Goal: Task Accomplishment & Management: Use online tool/utility

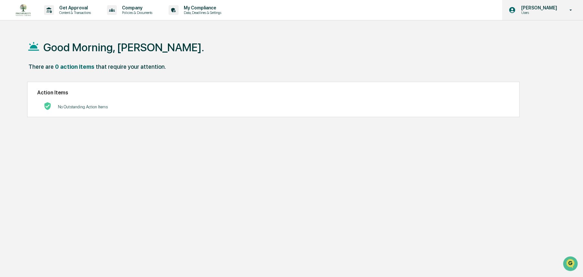
click at [537, 11] on p "Users" at bounding box center [538, 12] width 44 height 5
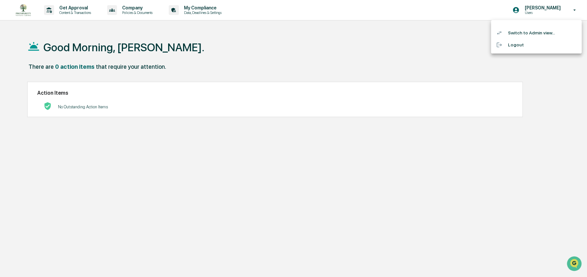
click at [529, 29] on li "Switch to Admin view..." at bounding box center [536, 33] width 91 height 12
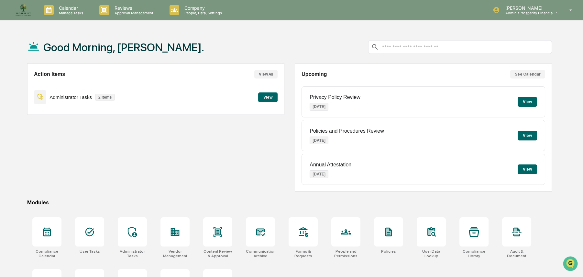
click at [273, 96] on button "View" at bounding box center [267, 97] width 19 height 10
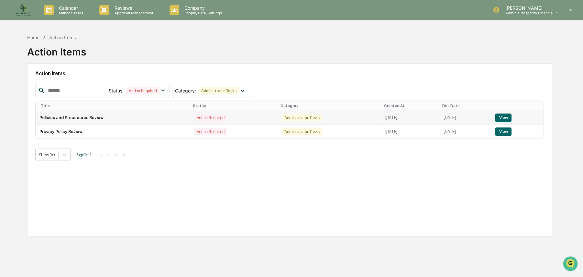
click at [507, 114] on button "View" at bounding box center [503, 117] width 17 height 8
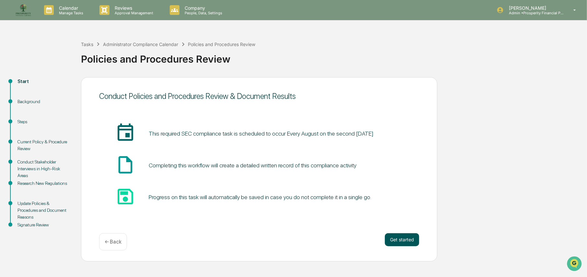
click at [401, 241] on button "Get started" at bounding box center [402, 239] width 34 height 13
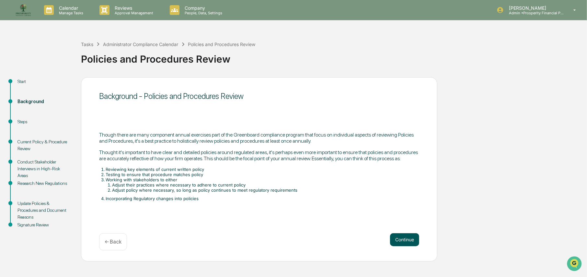
click at [402, 239] on button "Continue" at bounding box center [404, 239] width 29 height 13
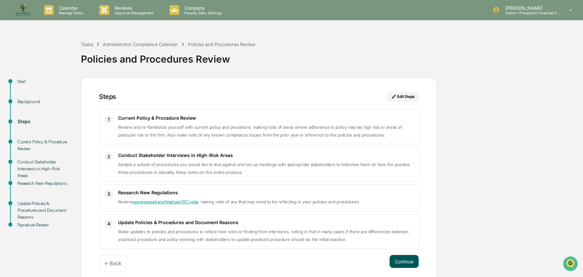
click at [404, 261] on button "Continue" at bounding box center [404, 260] width 29 height 13
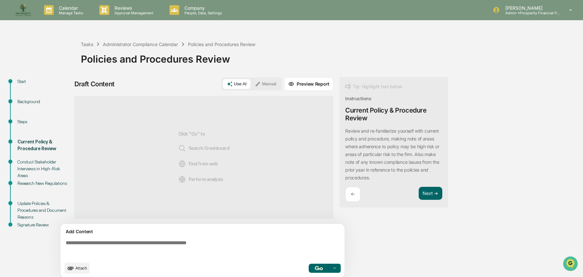
click at [317, 268] on img "button" at bounding box center [319, 268] width 8 height 4
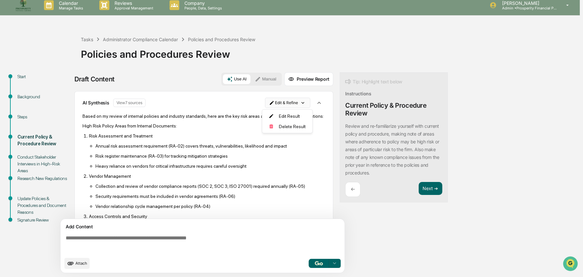
click at [284, 101] on html "Calendar Manage Tasks Reviews Approval Management Company People, Data, Setting…" at bounding box center [291, 133] width 583 height 277
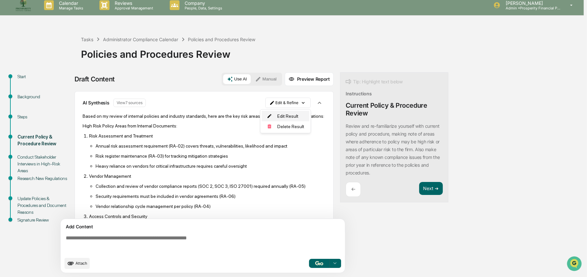
click at [288, 116] on div "Edit Result" at bounding box center [286, 116] width 48 height 10
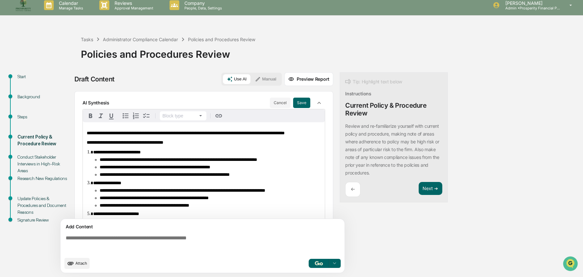
click at [126, 103] on div "AI Synthesis" at bounding box center [176, 103] width 187 height 6
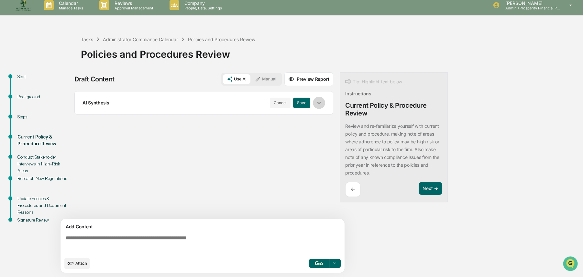
click at [320, 101] on icon "button" at bounding box center [319, 102] width 7 height 7
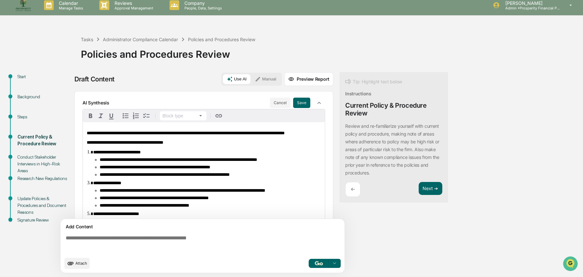
click at [176, 185] on li "**********" at bounding box center [207, 182] width 228 height 5
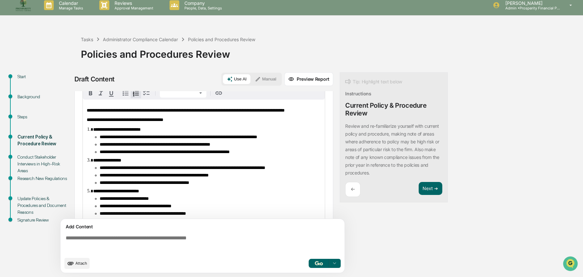
scroll to position [32, 0]
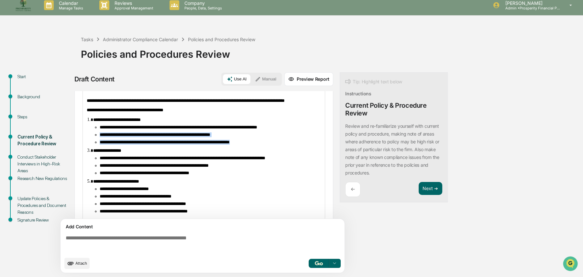
drag, startPoint x: 99, startPoint y: 134, endPoint x: 304, endPoint y: 140, distance: 205.4
click at [304, 140] on ul "**********" at bounding box center [207, 135] width 228 height 20
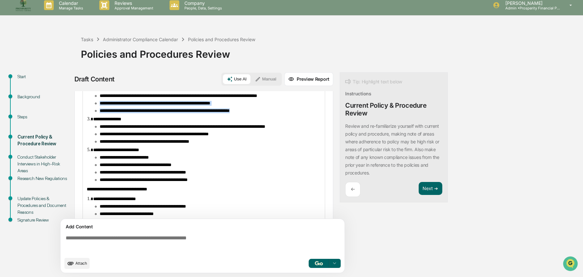
scroll to position [65, 0]
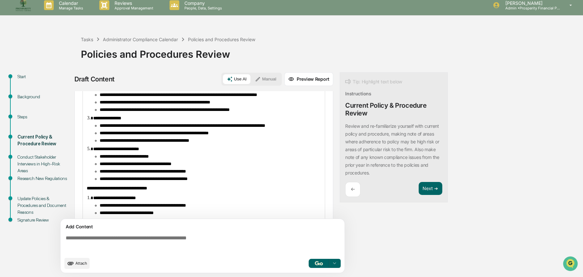
click at [207, 143] on ul "**********" at bounding box center [207, 133] width 228 height 20
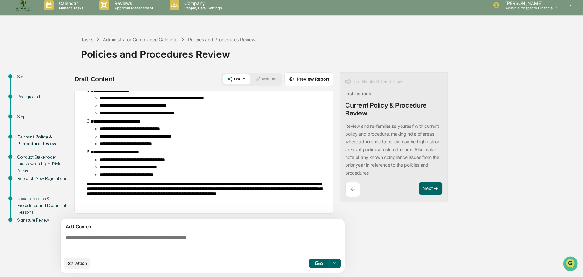
scroll to position [486, 0]
click at [431, 189] on button "Next ➔" at bounding box center [431, 188] width 24 height 13
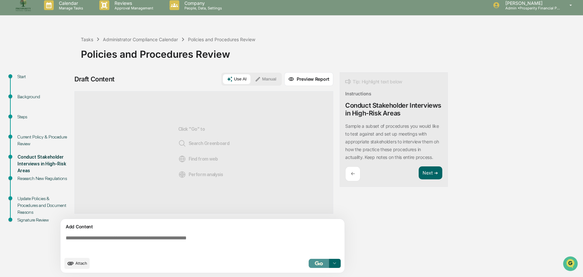
click at [316, 264] on img "button" at bounding box center [319, 263] width 8 height 4
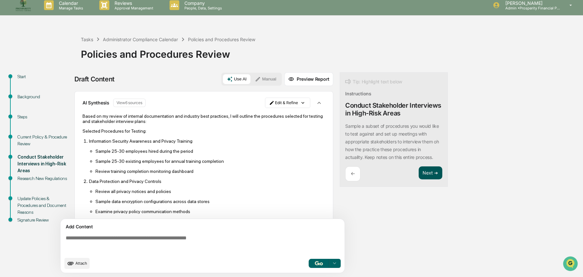
click at [433, 173] on button "Next ➔" at bounding box center [431, 172] width 24 height 13
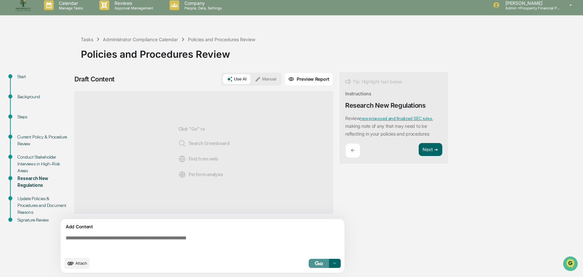
click at [320, 259] on button "button" at bounding box center [319, 262] width 21 height 9
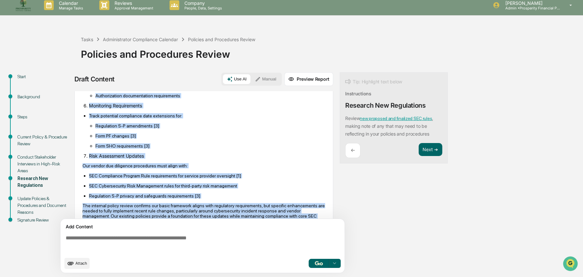
scroll to position [399, 0]
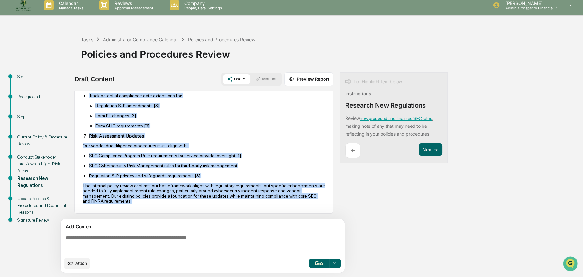
drag, startPoint x: 83, startPoint y: 116, endPoint x: 203, endPoint y: 202, distance: 148.5
copy div "Based on my review of both our internal policies and current SEC rulemaking act…"
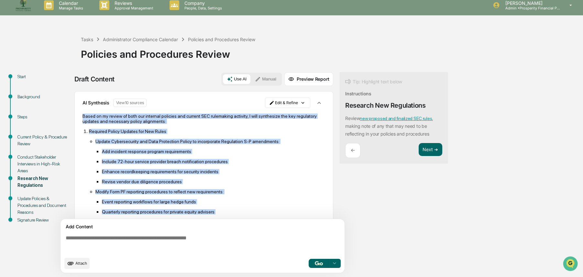
scroll to position [0, 0]
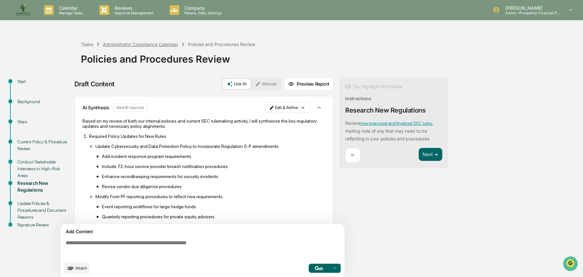
click at [150, 44] on div "Administrator Compliance Calendar" at bounding box center [140, 44] width 75 height 6
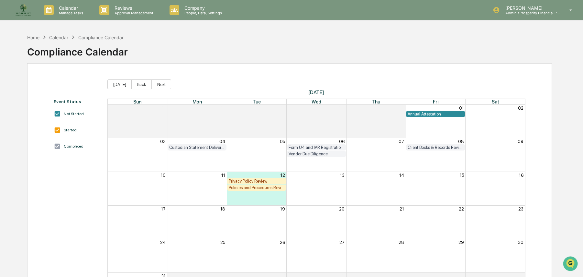
click at [247, 185] on div "Policies and Procedures Review" at bounding box center [257, 187] width 56 height 5
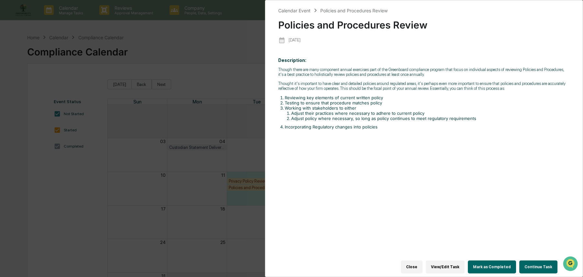
click at [419, 263] on button "Close" at bounding box center [412, 266] width 22 height 13
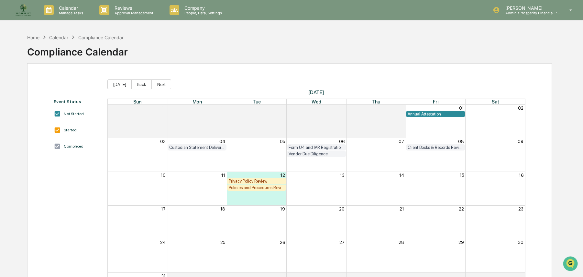
click at [260, 182] on div "Privacy Policy Review" at bounding box center [257, 180] width 56 height 5
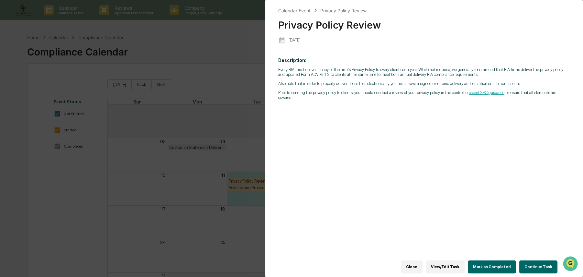
click at [421, 262] on button "Close" at bounding box center [412, 266] width 22 height 13
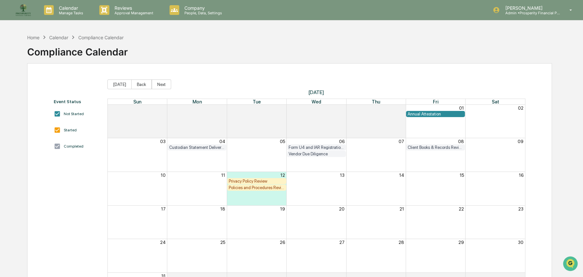
click at [259, 187] on div "Policies and Procedures Review" at bounding box center [257, 187] width 56 height 5
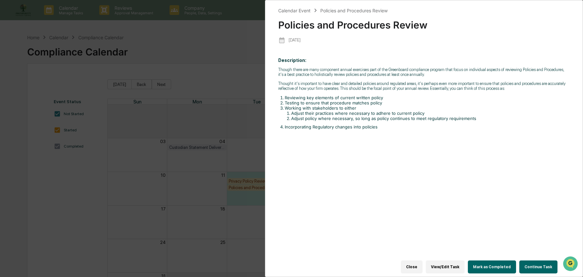
click at [527, 262] on button "Continue Task" at bounding box center [539, 266] width 38 height 13
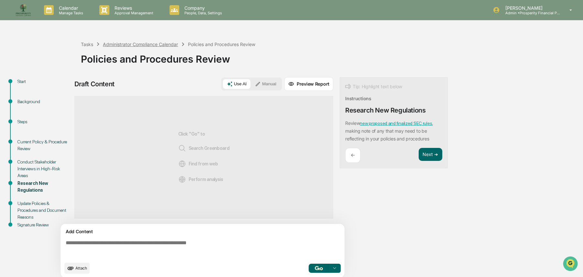
click at [138, 45] on div "Administrator Compliance Calendar" at bounding box center [140, 44] width 75 height 6
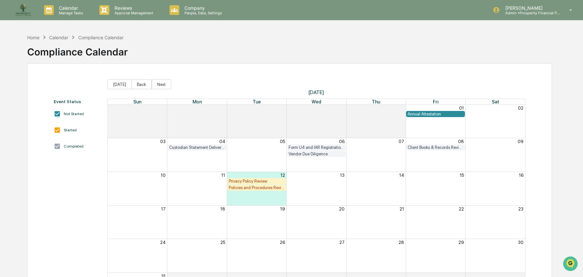
click at [259, 181] on div "Privacy Policy Review" at bounding box center [257, 180] width 56 height 5
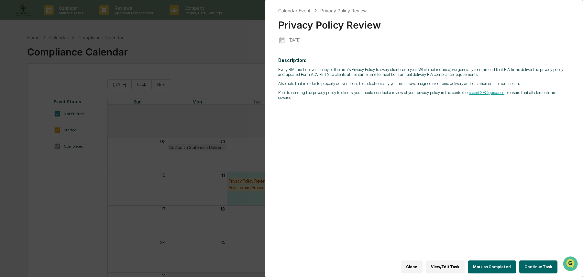
click at [527, 265] on button "Continue Task" at bounding box center [539, 266] width 38 height 13
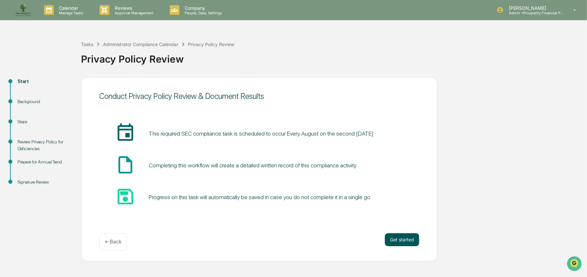
click at [400, 233] on button "Get started" at bounding box center [402, 239] width 34 height 13
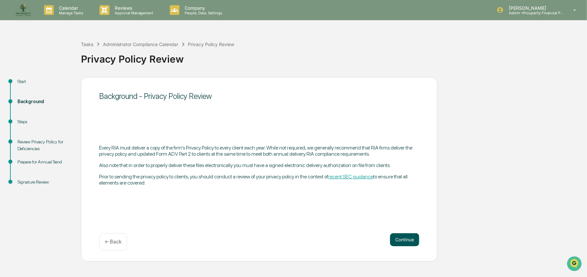
click at [402, 239] on button "Continue" at bounding box center [404, 239] width 29 height 13
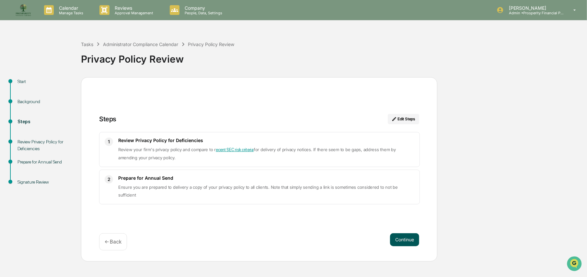
click at [415, 238] on button "Continue" at bounding box center [404, 239] width 29 height 13
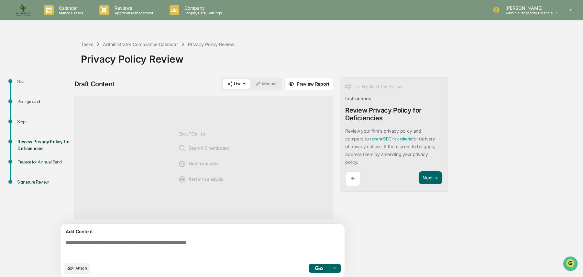
click at [322, 268] on img "button" at bounding box center [319, 268] width 8 height 4
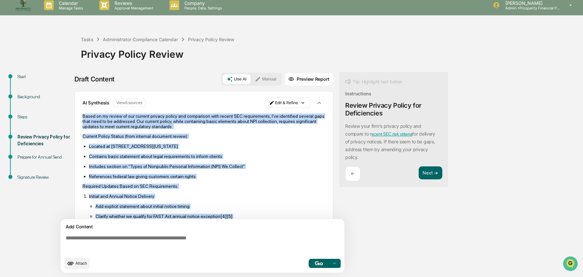
drag, startPoint x: 205, startPoint y: 203, endPoint x: 82, endPoint y: 112, distance: 153.2
copy div "Based on my review of our current privacy policy and comparison with recent SEC…"
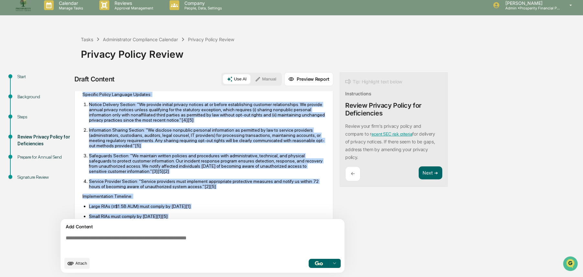
scroll to position [328, 0]
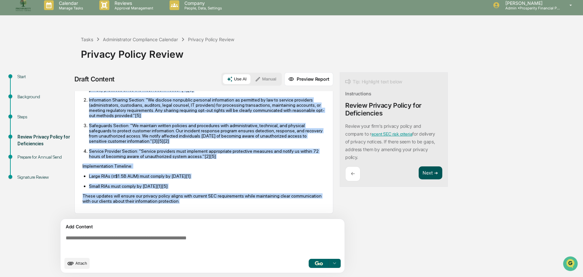
click at [431, 171] on button "Next ➔" at bounding box center [431, 172] width 24 height 13
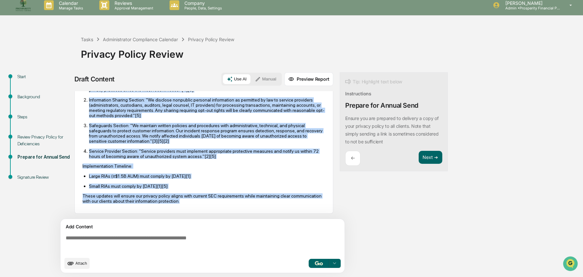
scroll to position [0, 0]
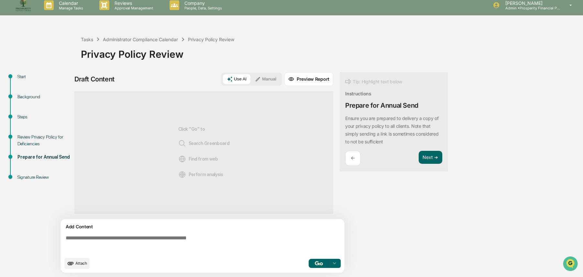
click at [322, 263] on img "button" at bounding box center [319, 263] width 8 height 4
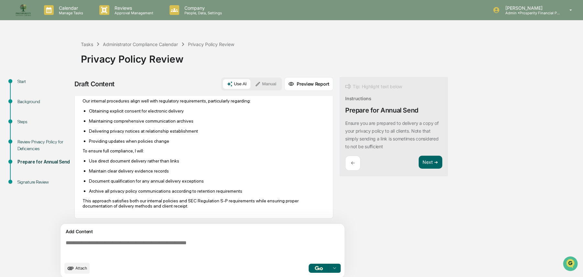
scroll to position [357, 0]
click at [434, 163] on button "Next ➔" at bounding box center [431, 161] width 24 height 13
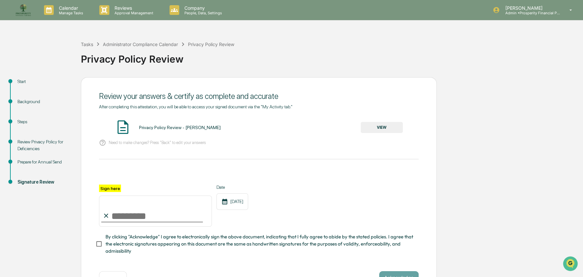
click at [385, 123] on button "VIEW" at bounding box center [382, 127] width 42 height 11
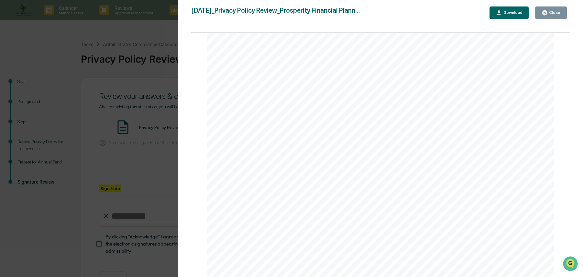
scroll to position [227, 0]
click at [552, 12] on div "Close" at bounding box center [554, 12] width 13 height 5
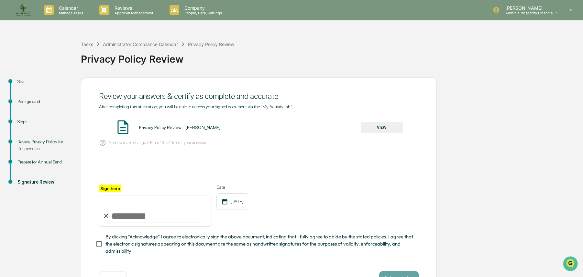
click at [30, 142] on div "Review Privacy Policy for Deficiencies" at bounding box center [43, 145] width 53 height 14
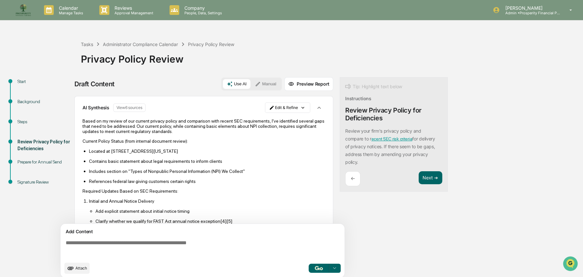
click at [126, 127] on p "Based on my review of our current privacy policy and comparison with recent SEC…" at bounding box center [204, 126] width 243 height 16
click at [180, 119] on p "Based on my review of our current privacy policy and comparison with recent SEC…" at bounding box center [204, 126] width 243 height 16
click at [278, 107] on html "Calendar Manage Tasks Reviews Approval Management Company People, Data, Setting…" at bounding box center [291, 138] width 583 height 277
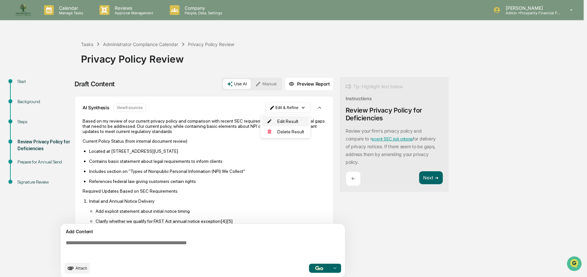
click at [277, 120] on div "Edit Result" at bounding box center [286, 121] width 48 height 10
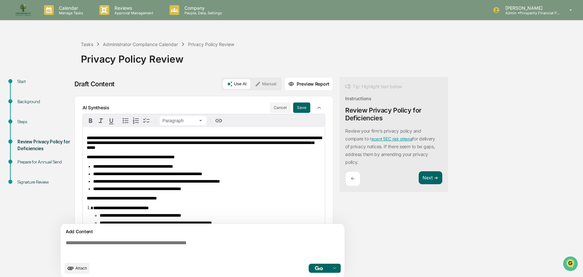
click at [186, 138] on span "**********" at bounding box center [204, 142] width 235 height 14
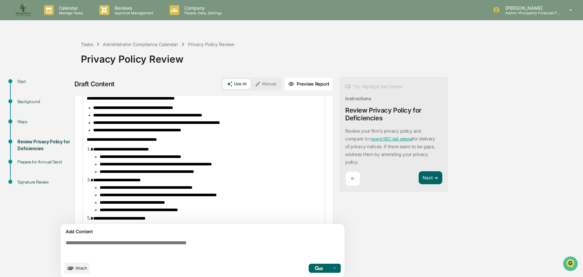
scroll to position [65, 0]
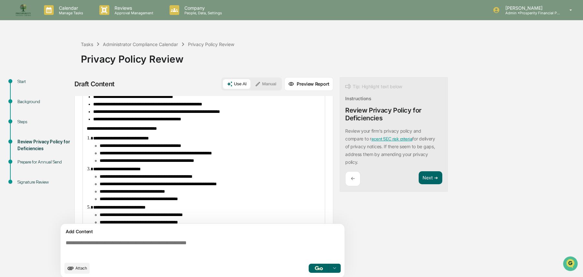
click at [85, 134] on div "**********" at bounding box center [204, 242] width 242 height 360
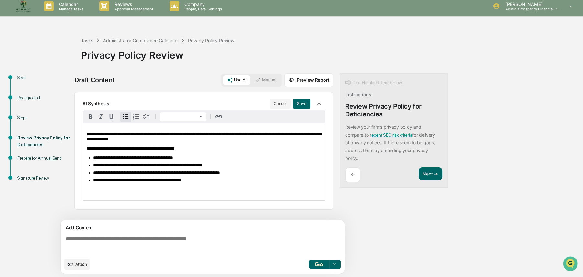
scroll to position [5, 0]
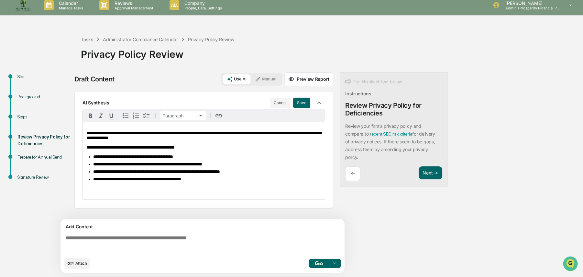
click at [170, 136] on p "**********" at bounding box center [204, 135] width 234 height 10
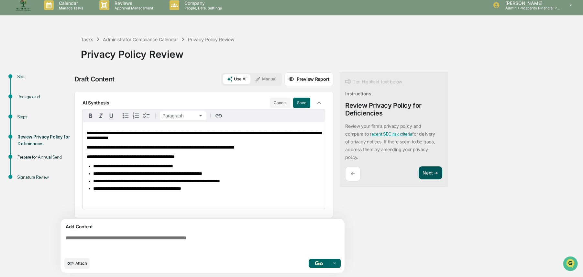
click at [429, 176] on button "Next ➔" at bounding box center [431, 172] width 24 height 13
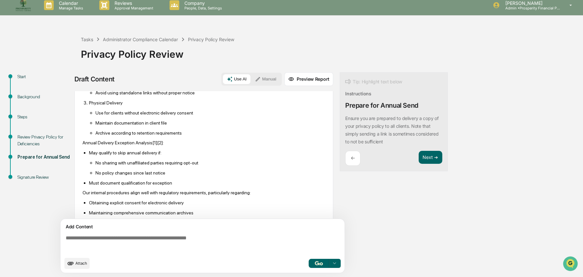
scroll to position [291, 0]
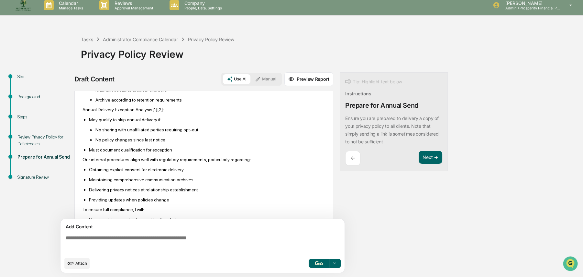
click at [149, 119] on p "May qualify to skip annual delivery if:" at bounding box center [207, 119] width 236 height 5
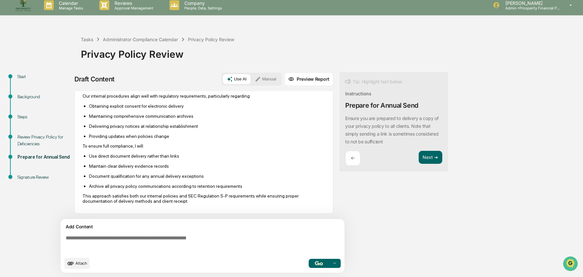
scroll to position [357, 0]
click at [427, 158] on button "Next ➔" at bounding box center [431, 157] width 24 height 13
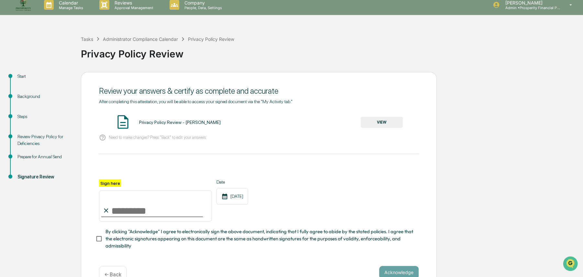
scroll to position [0, 0]
